Goal: Information Seeking & Learning: Learn about a topic

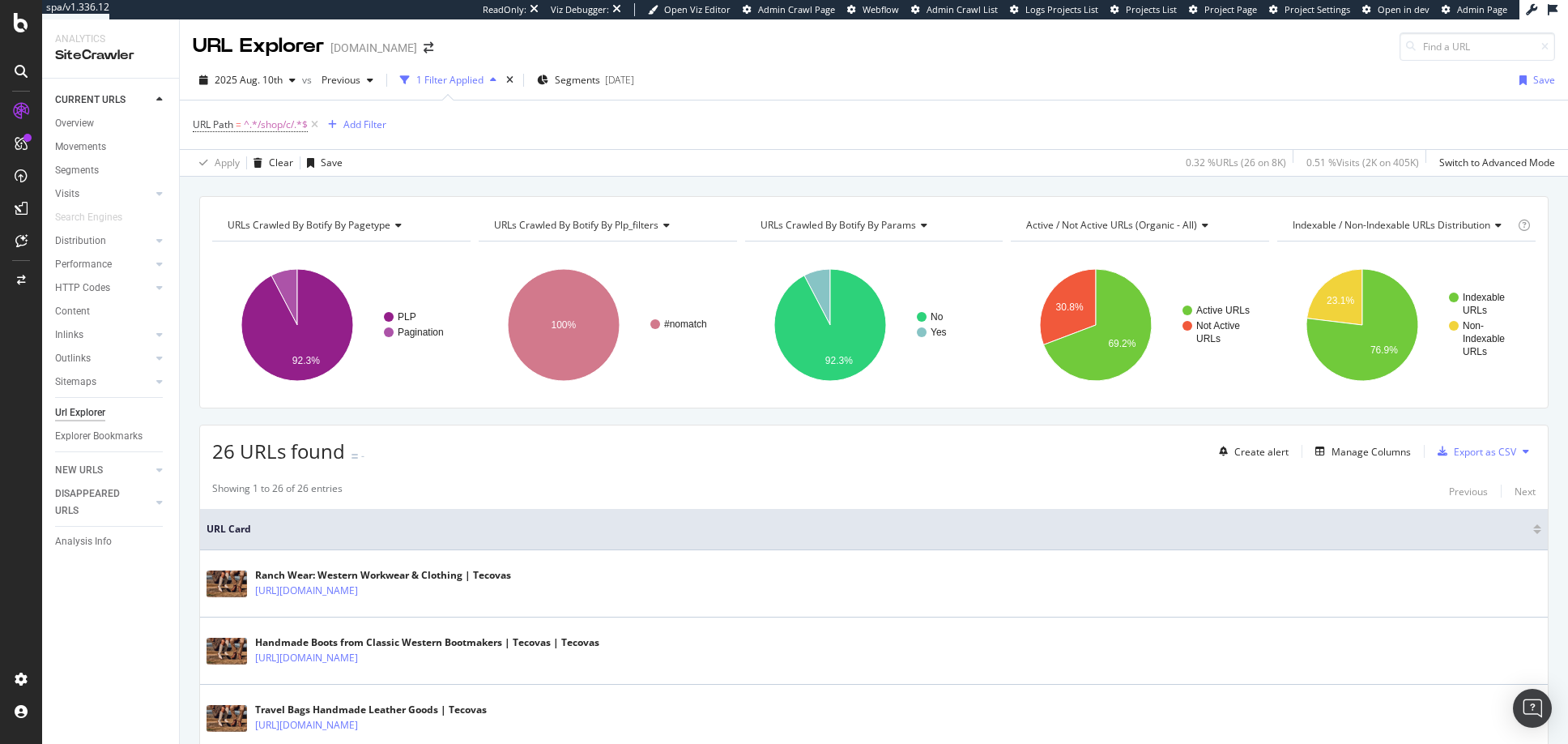
scroll to position [1648, 0]
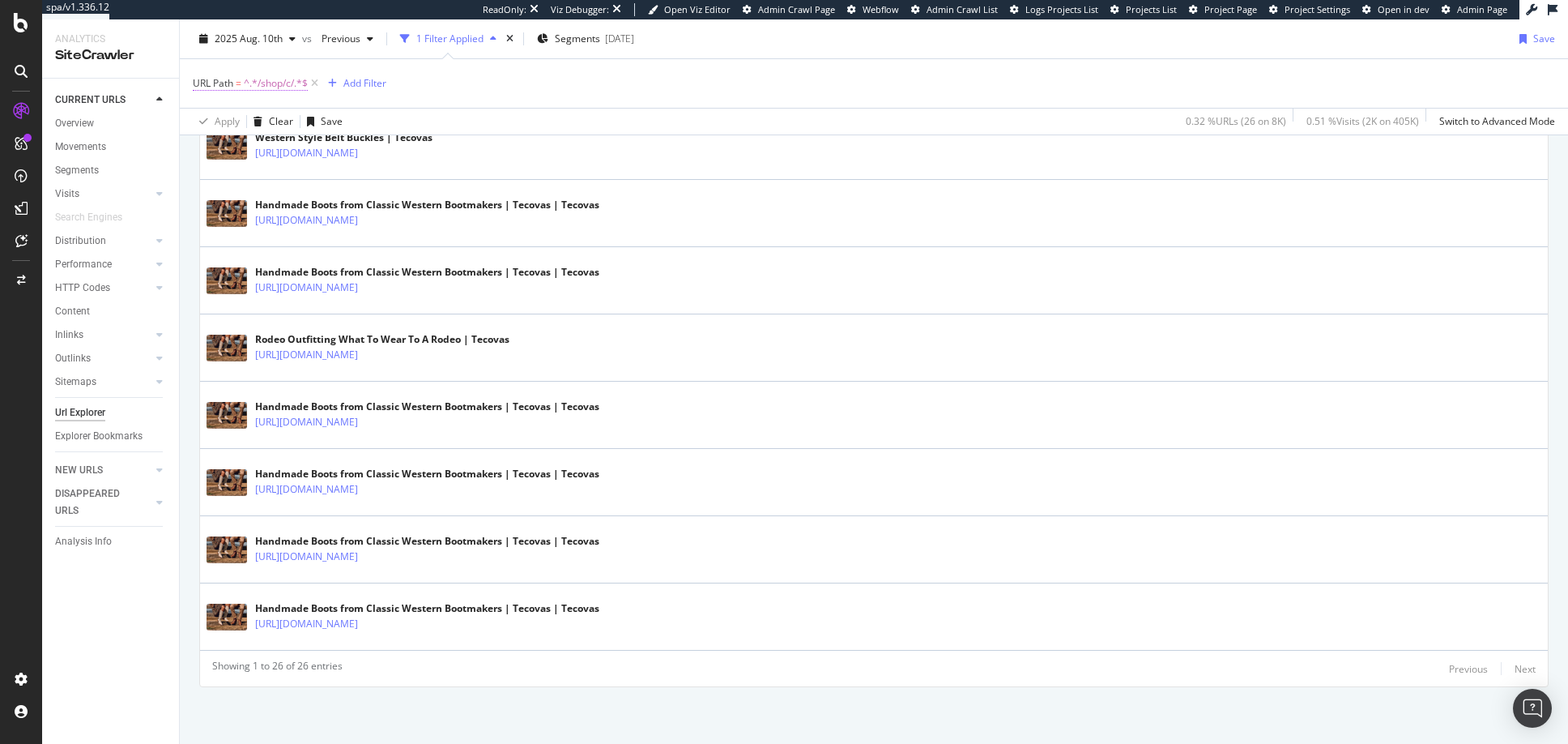
click at [286, 84] on span "^.*/shop/c/.*$" at bounding box center [275, 83] width 64 height 23
click at [371, 150] on icon at bounding box center [372, 150] width 9 height 11
click at [202, 80] on icon at bounding box center [202, 82] width 5 height 10
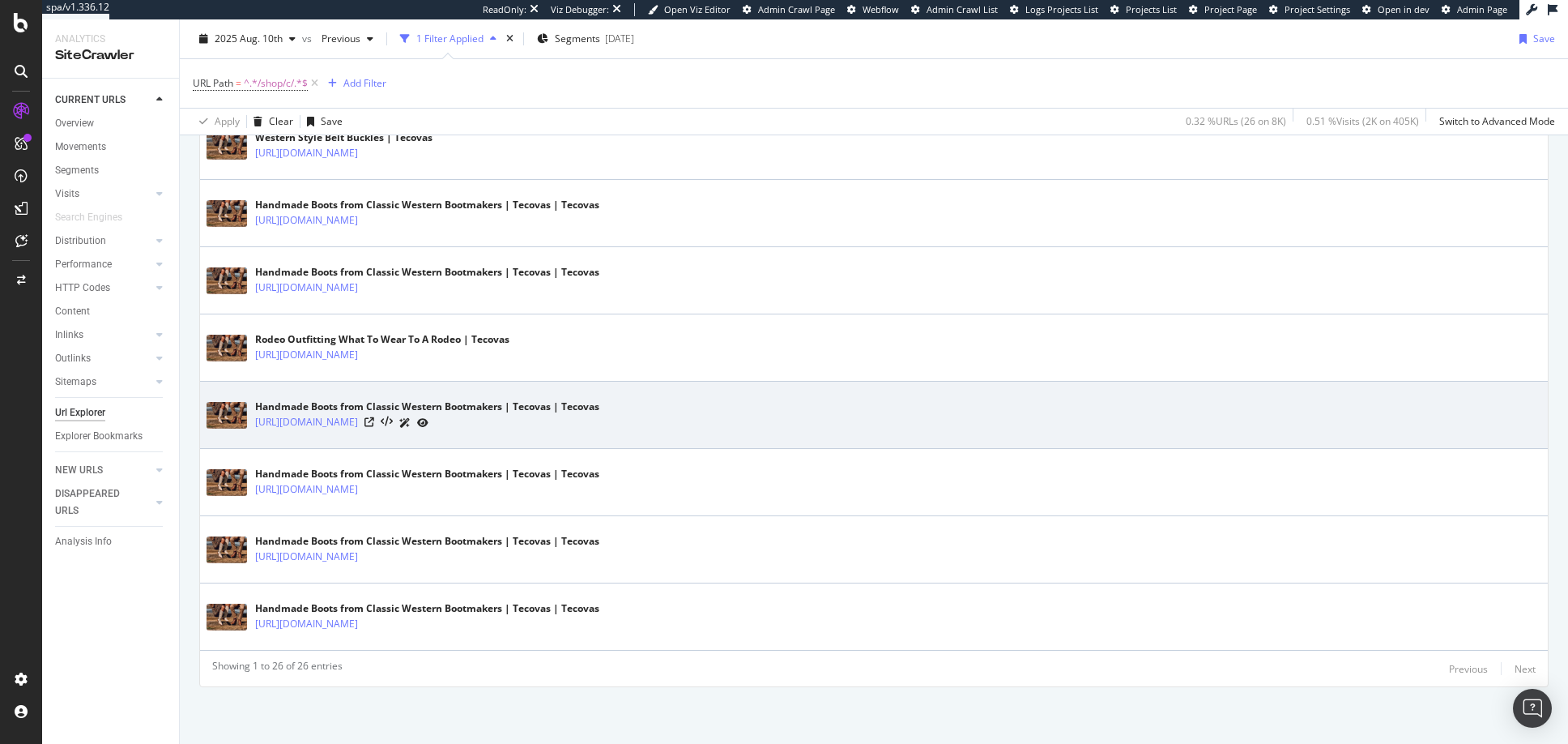
click at [714, 403] on div "Handmade Boots from Classic Western Bootmakers | Tecovas | Tecovas [URL][DOMAIN…" at bounding box center [874, 415] width 1334 height 41
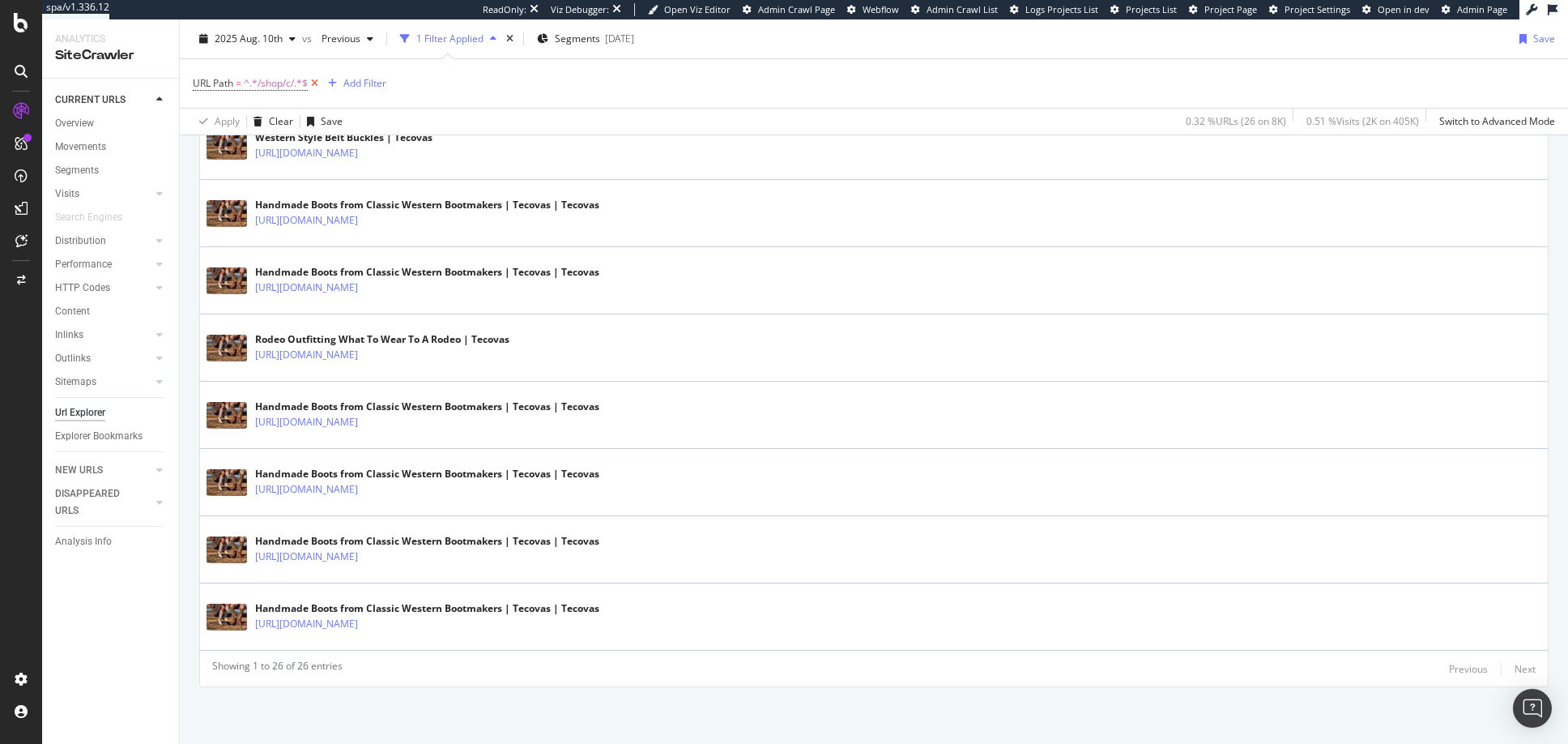
click at [314, 81] on icon at bounding box center [315, 84] width 14 height 16
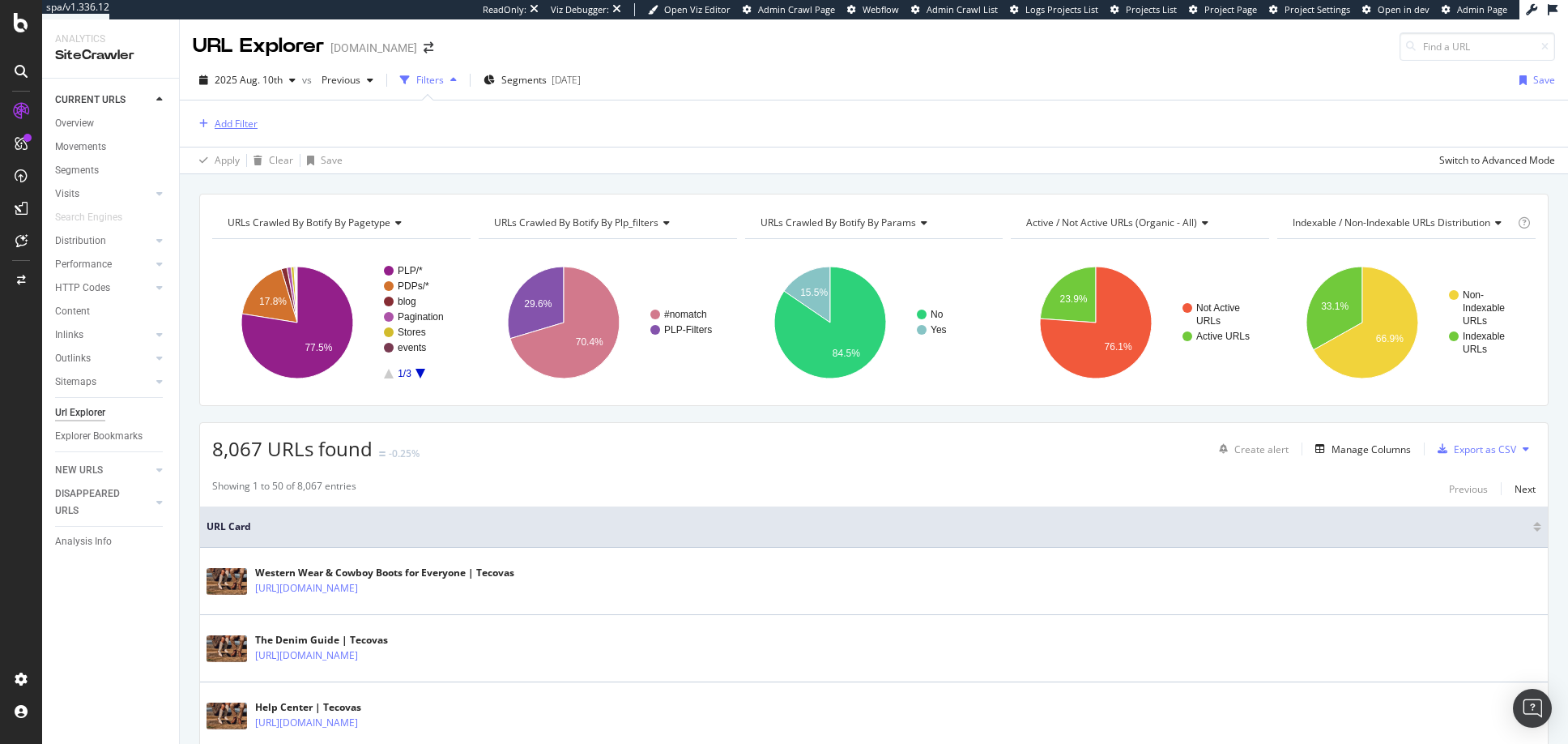
click at [237, 126] on div "Add Filter" at bounding box center [235, 123] width 43 height 14
click at [278, 126] on input "pagination" at bounding box center [335, 127] width 227 height 25
type input "pagination"
click at [235, 197] on div "All fields" at bounding box center [335, 201] width 284 height 26
click at [292, 132] on input "pagination" at bounding box center [335, 127] width 227 height 25
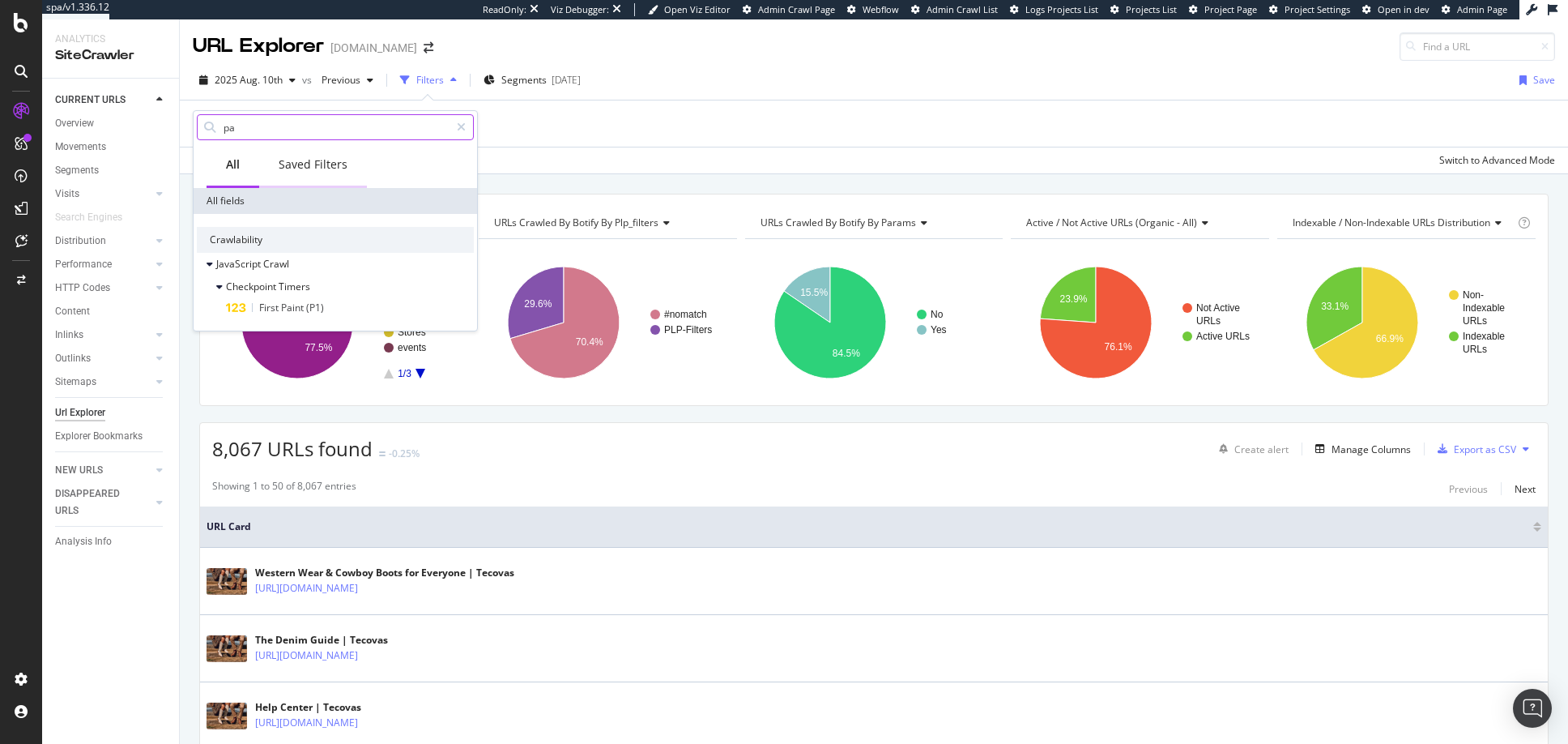
type input "p"
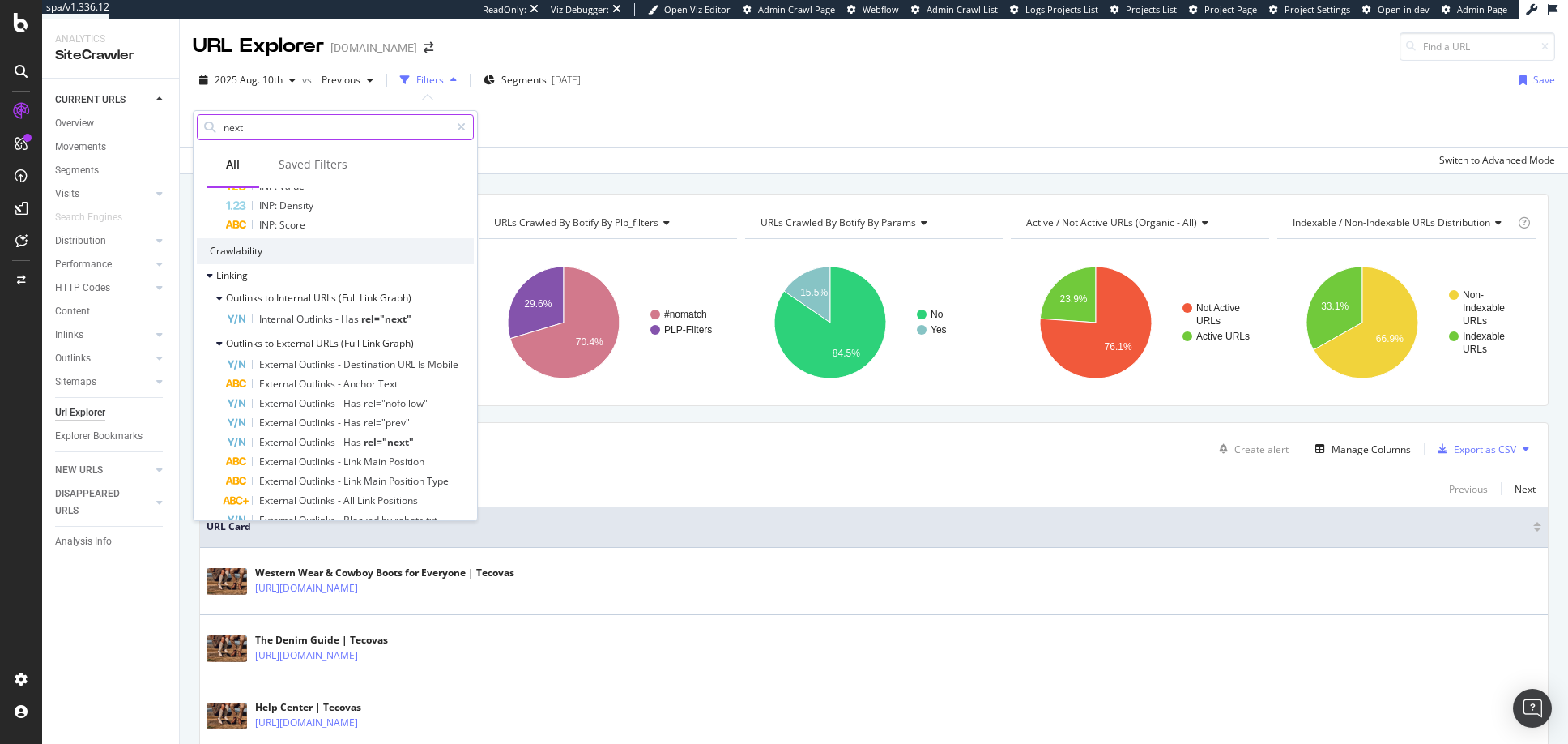
scroll to position [196, 0]
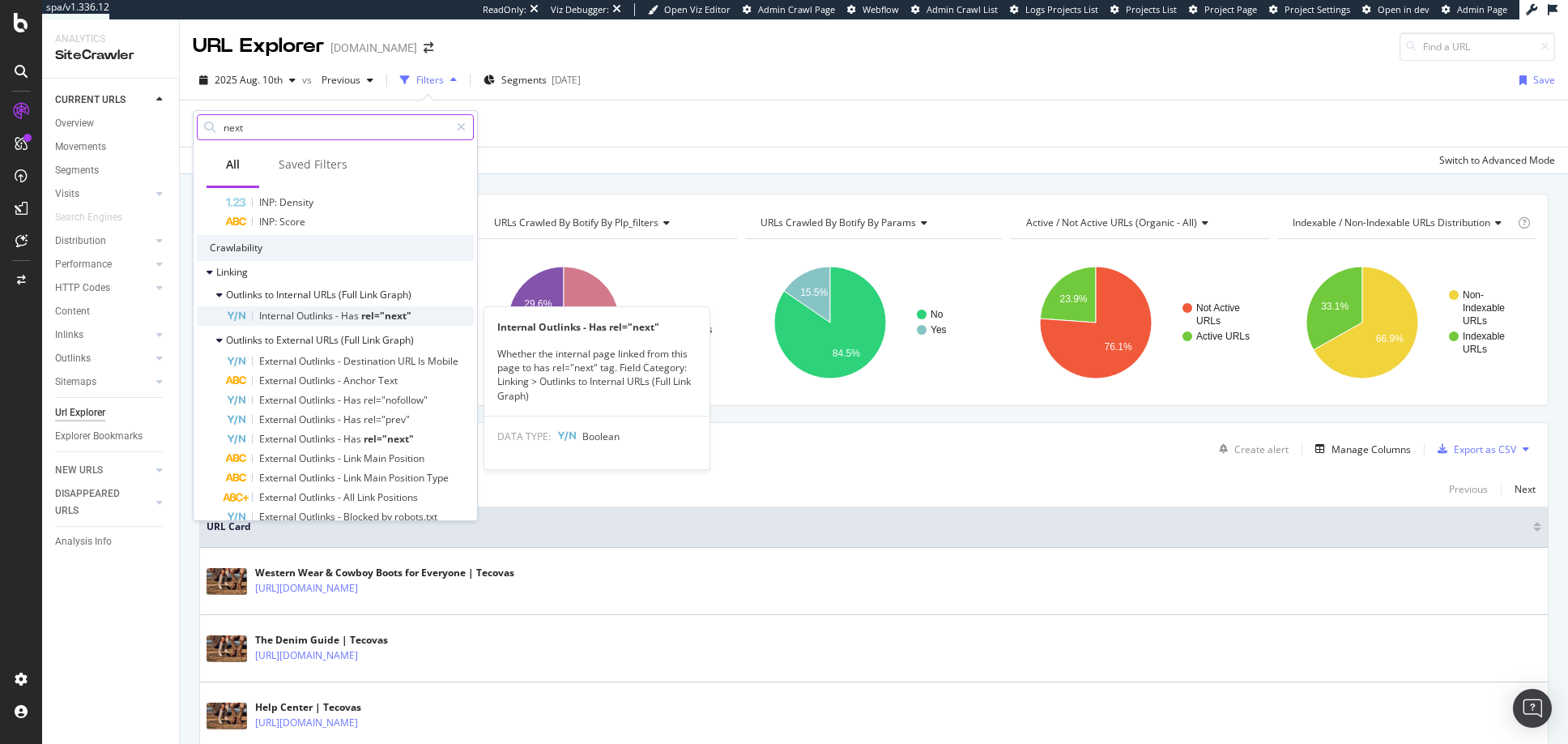
type input "next"
click at [320, 315] on span "Outlinks" at bounding box center [315, 315] width 39 height 14
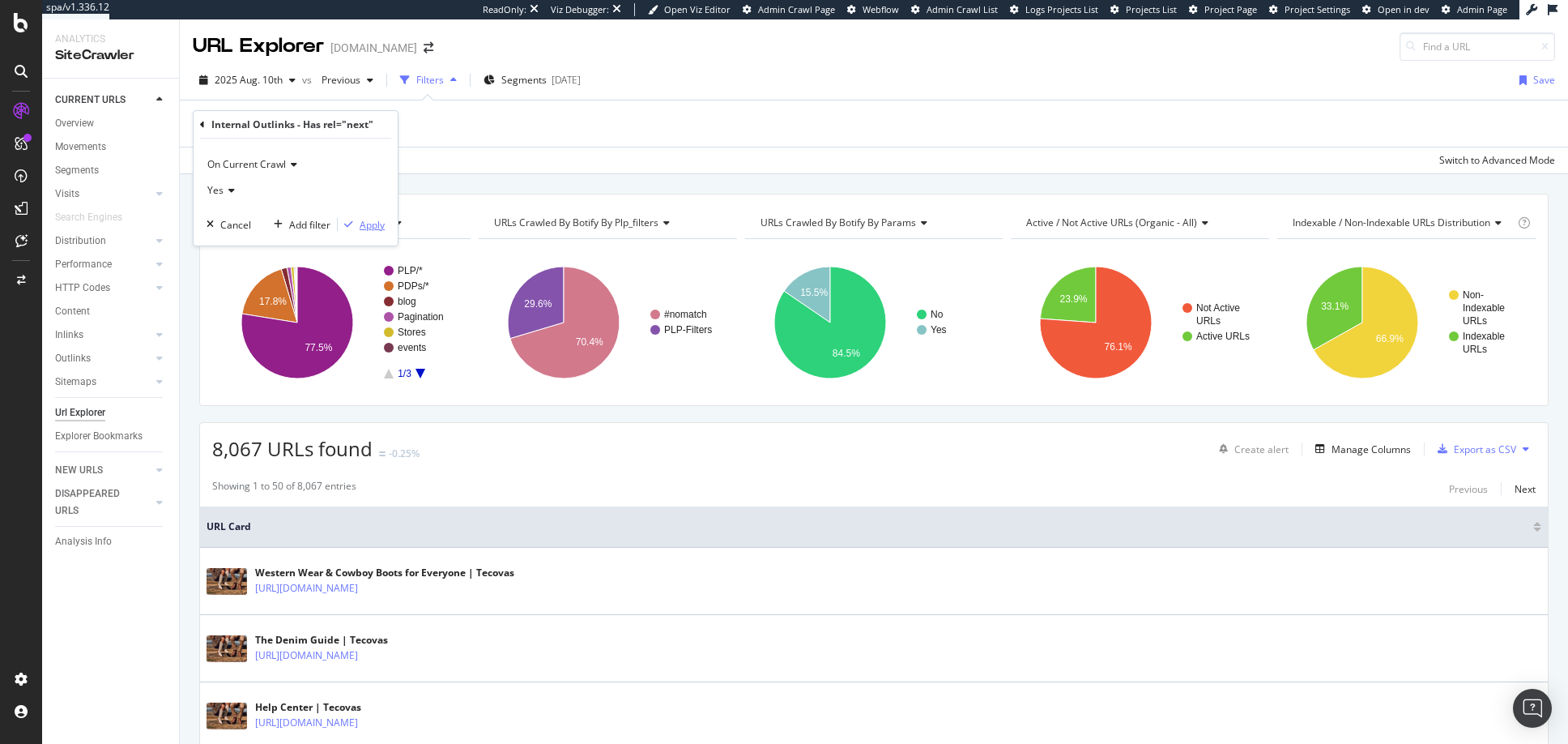
click at [371, 225] on div "Apply" at bounding box center [373, 225] width 25 height 14
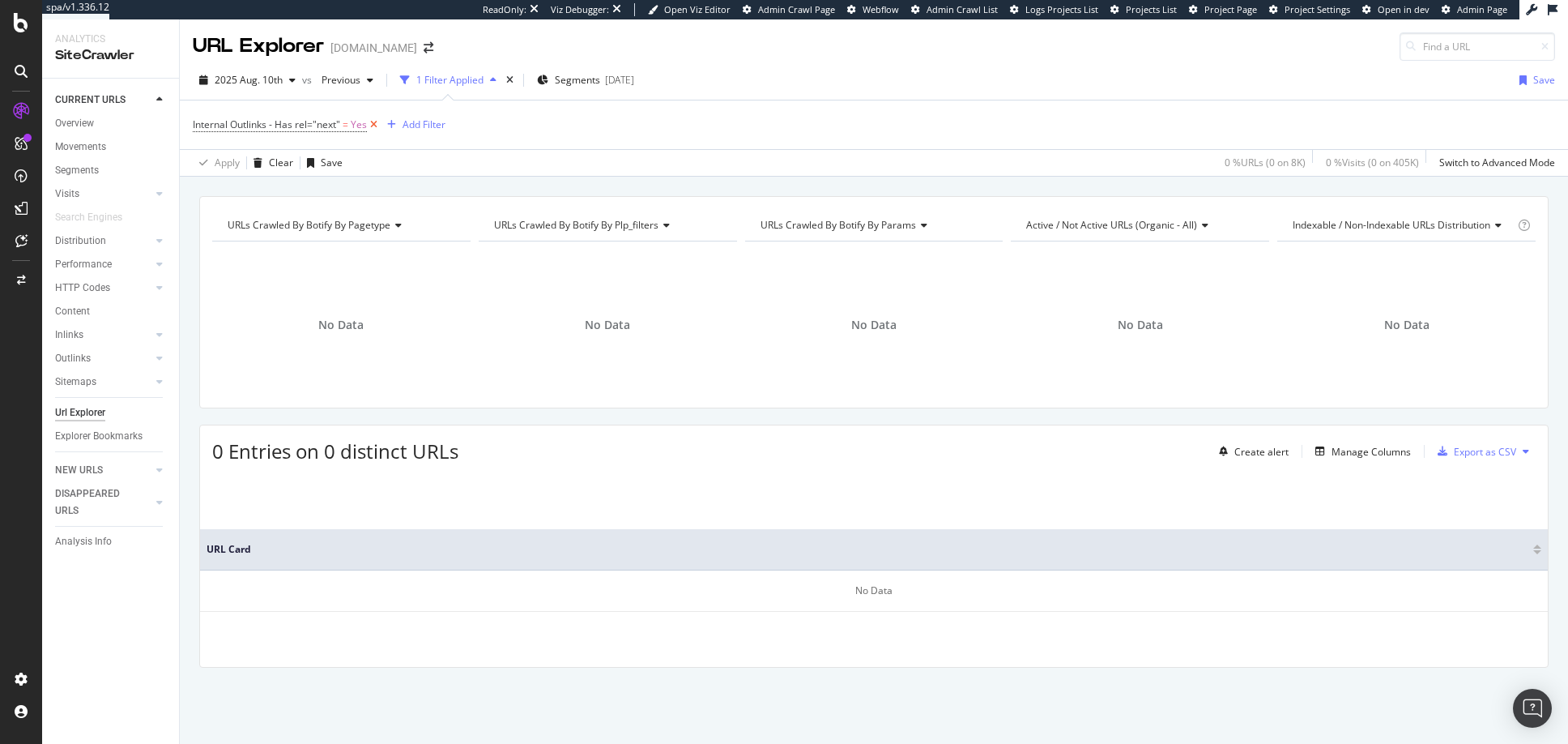
click at [375, 124] on icon at bounding box center [374, 125] width 14 height 16
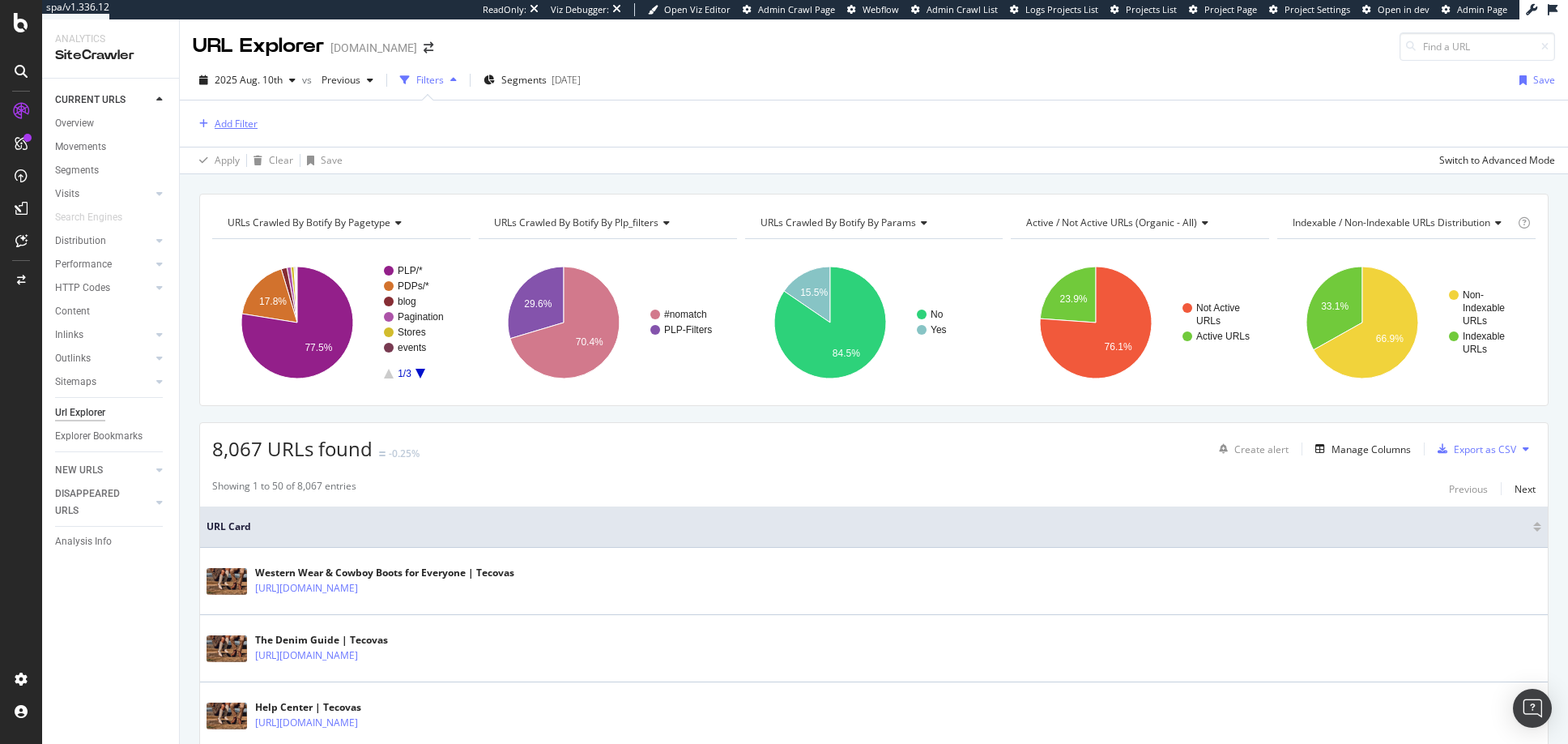
click at [228, 121] on div "Add Filter" at bounding box center [235, 123] width 43 height 14
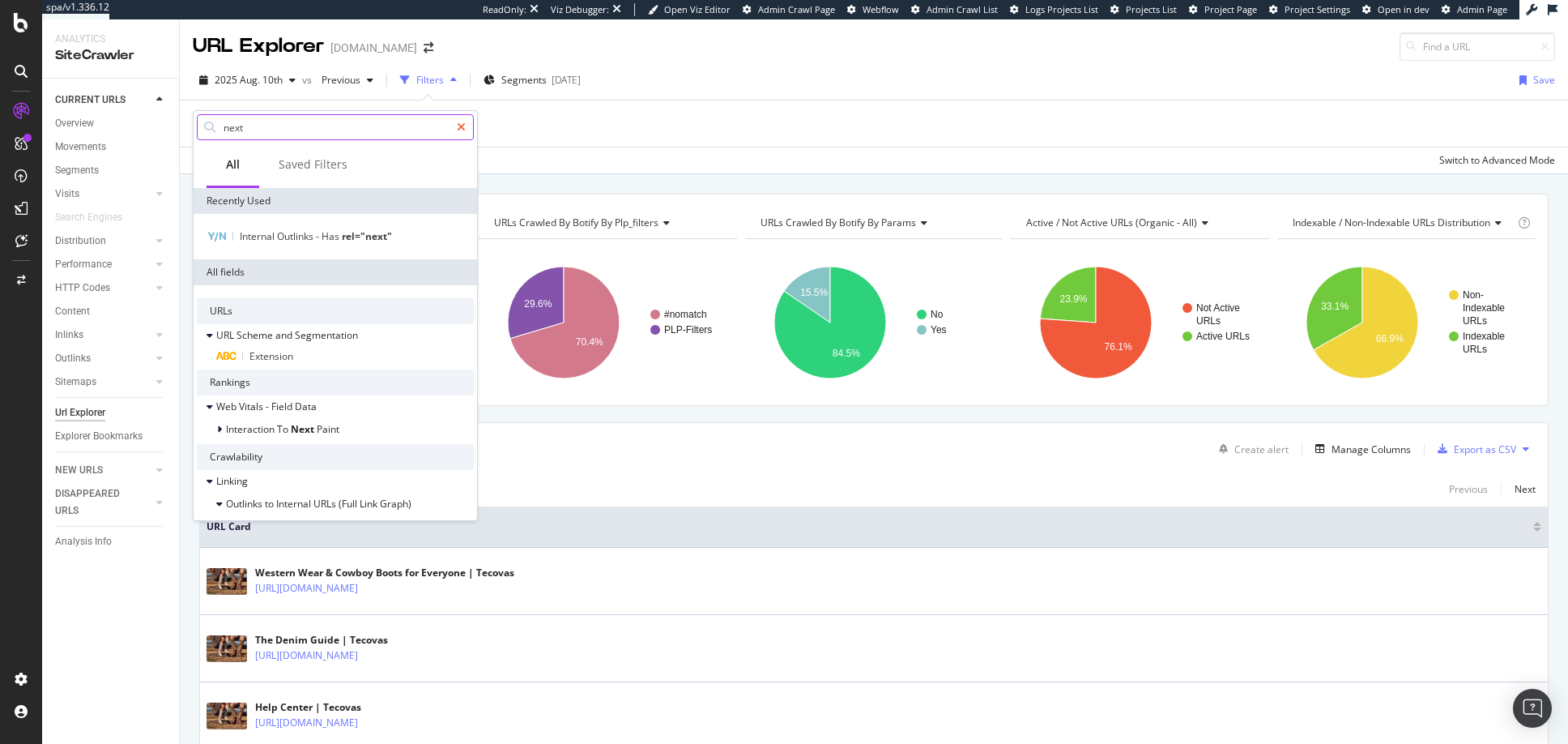
click at [460, 124] on icon at bounding box center [461, 127] width 9 height 11
